Goal: Task Accomplishment & Management: Use online tool/utility

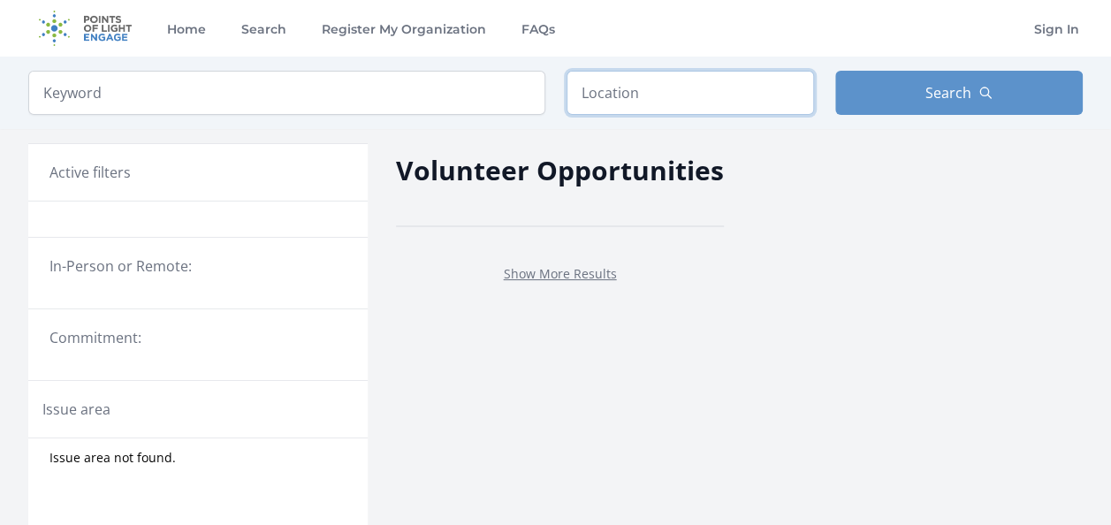
click at [697, 85] on input "text" at bounding box center [691, 93] width 248 height 44
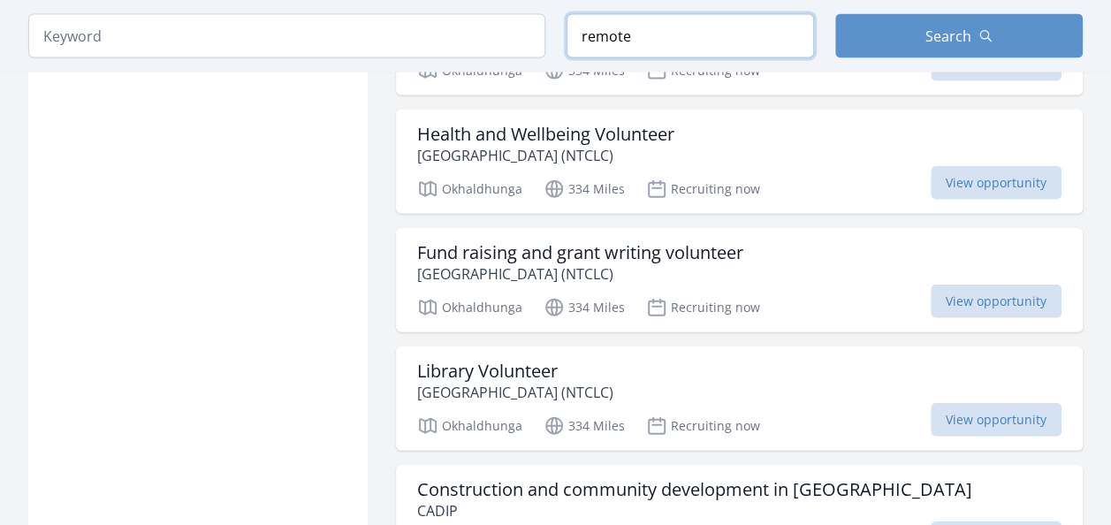
scroll to position [1906, 0]
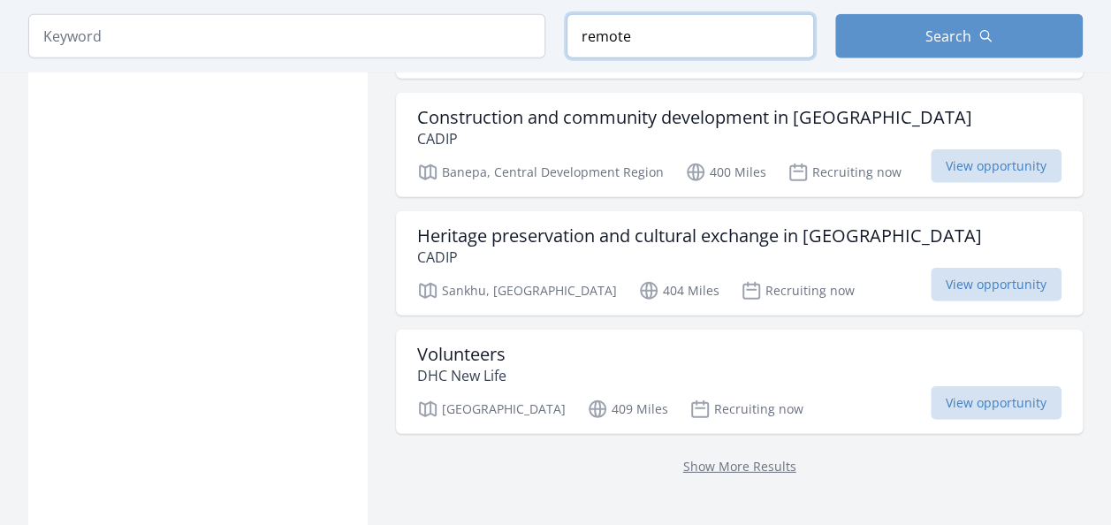
scroll to position [2276, 0]
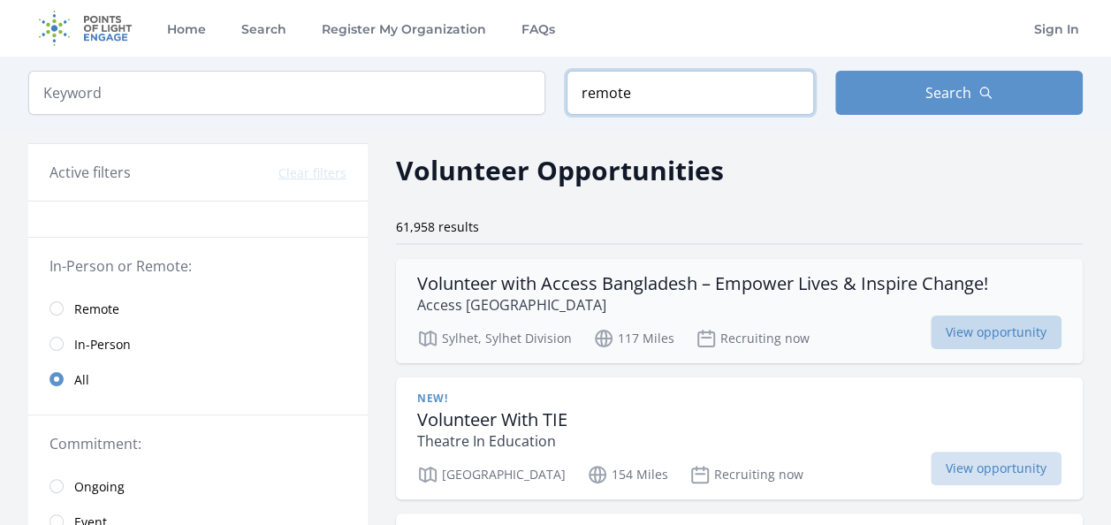
type input "remote"
click at [1018, 338] on span "View opportunity" at bounding box center [996, 333] width 131 height 34
